Goal: Task Accomplishment & Management: Use online tool/utility

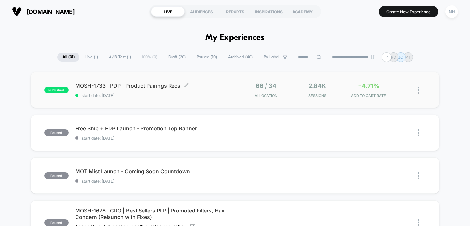
click at [113, 83] on span "MOSH-1733 | PDP | Product Pairings Recs Click to edit experience details" at bounding box center [155, 85] width 160 height 7
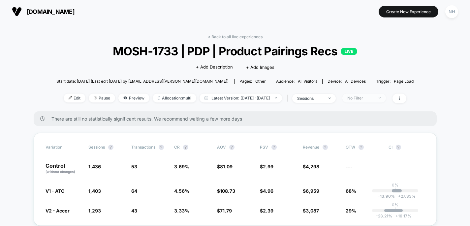
click at [371, 94] on span "No Filter" at bounding box center [365, 98] width 44 height 9
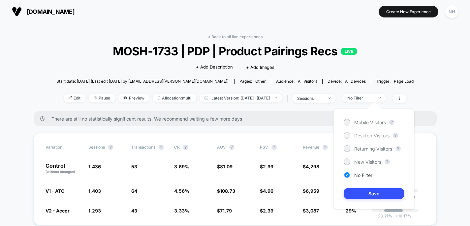
click at [368, 136] on span "Desktop Visitors" at bounding box center [371, 136] width 35 height 6
click at [379, 192] on button "Save" at bounding box center [374, 193] width 60 height 11
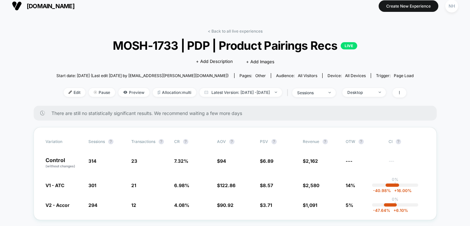
scroll to position [6, 0]
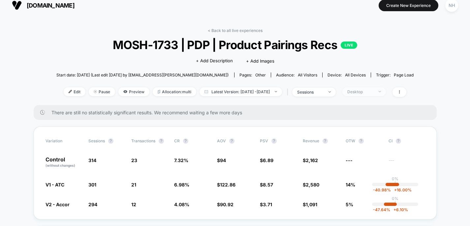
click at [386, 88] on span "Desktop" at bounding box center [365, 91] width 44 height 9
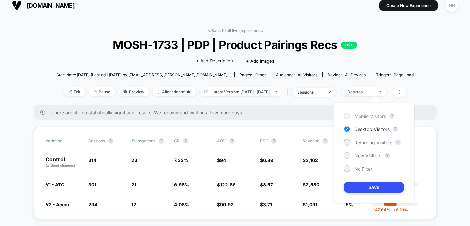
click at [375, 116] on span "Mobile Visitors" at bounding box center [370, 117] width 32 height 6
click at [377, 187] on button "Save" at bounding box center [374, 187] width 60 height 11
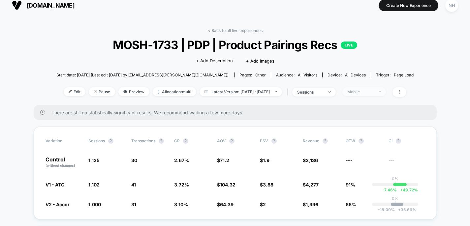
click at [386, 92] on span "Mobile" at bounding box center [365, 91] width 44 height 9
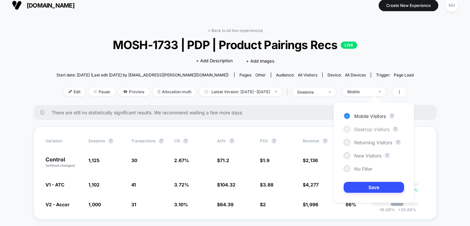
click at [377, 128] on span "Desktop Visitors" at bounding box center [371, 130] width 35 height 6
click at [385, 189] on button "Save" at bounding box center [374, 187] width 60 height 11
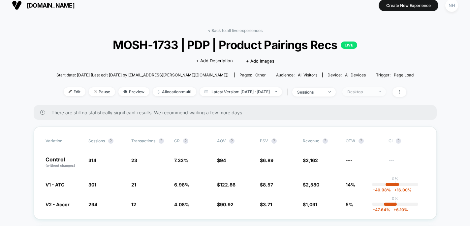
click at [386, 92] on span "Desktop" at bounding box center [365, 91] width 44 height 9
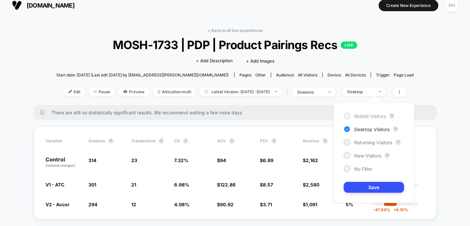
click at [381, 115] on span "Mobile Visitors" at bounding box center [370, 117] width 32 height 6
click at [383, 190] on button "Save" at bounding box center [374, 187] width 60 height 11
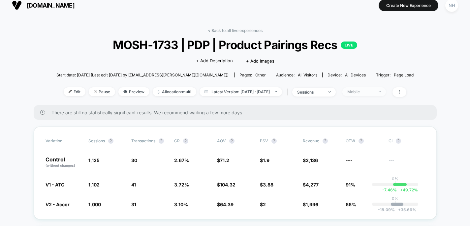
click at [386, 93] on span "Mobile" at bounding box center [365, 91] width 44 height 9
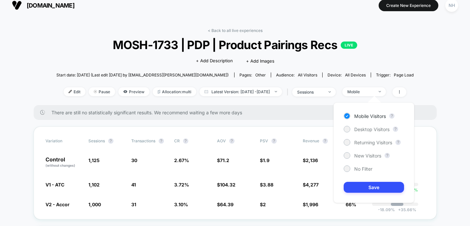
click at [383, 126] on div "Mobile Visitors ? Desktop Visitors ? Returning Visitors ? New Visitors ? No Fil…" at bounding box center [374, 153] width 81 height 101
click at [383, 129] on span "Desktop Visitors" at bounding box center [371, 130] width 35 height 6
click at [381, 185] on button "Save" at bounding box center [374, 187] width 60 height 11
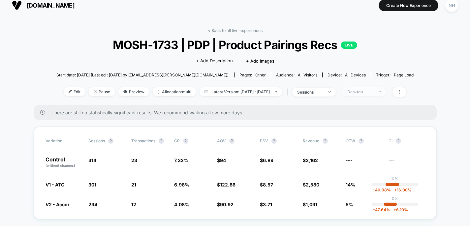
click at [379, 92] on div at bounding box center [376, 92] width 5 height 0
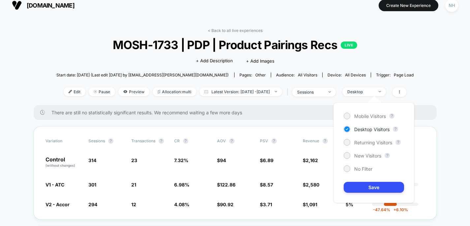
click at [382, 112] on div "Mobile Visitors ? Desktop Visitors ? Returning Visitors ? New Visitors ? No Fil…" at bounding box center [374, 153] width 81 height 101
click at [382, 115] on span "Mobile Visitors" at bounding box center [370, 117] width 32 height 6
click at [388, 185] on button "Save" at bounding box center [374, 187] width 60 height 11
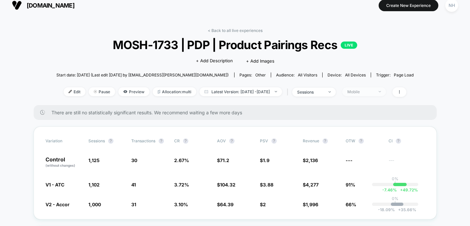
click at [374, 94] on div "Mobile" at bounding box center [360, 91] width 26 height 5
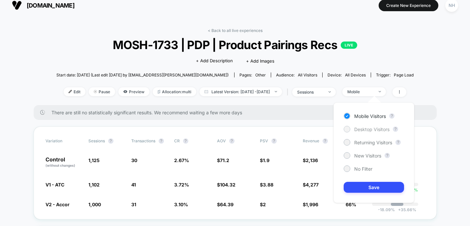
click at [371, 127] on span "Desktop Visitors" at bounding box center [371, 130] width 35 height 6
click at [363, 185] on button "Save" at bounding box center [374, 187] width 60 height 11
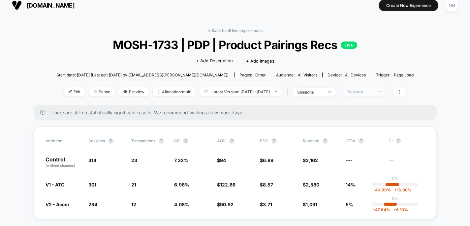
click at [386, 91] on span "Desktop" at bounding box center [365, 91] width 44 height 9
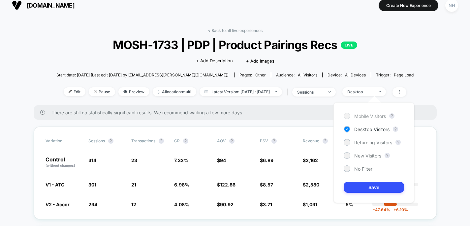
click at [378, 115] on span "Mobile Visitors" at bounding box center [370, 117] width 32 height 6
click at [383, 193] on button "Save" at bounding box center [374, 187] width 60 height 11
